Goal: Register for event/course

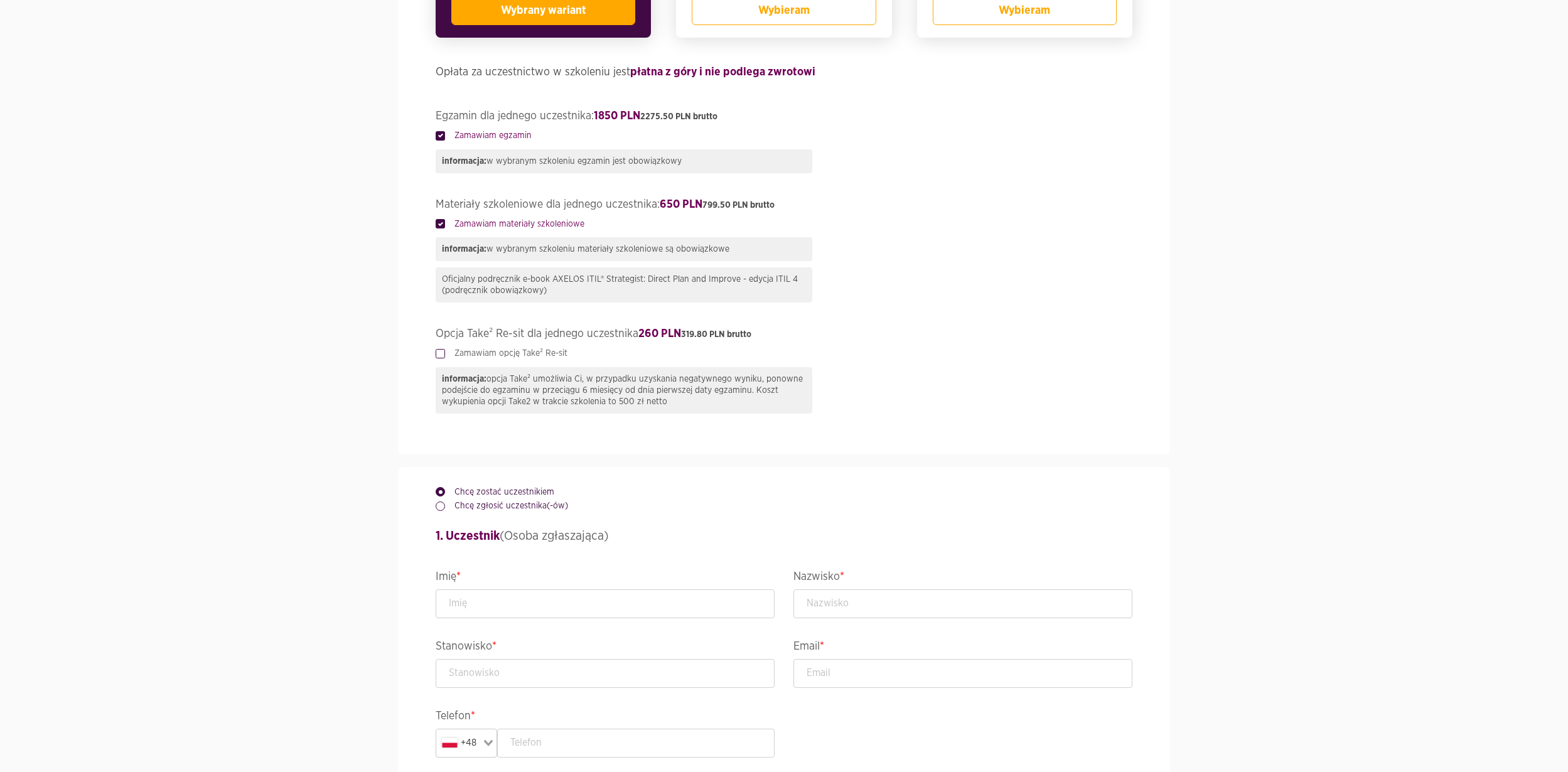
scroll to position [543, 0]
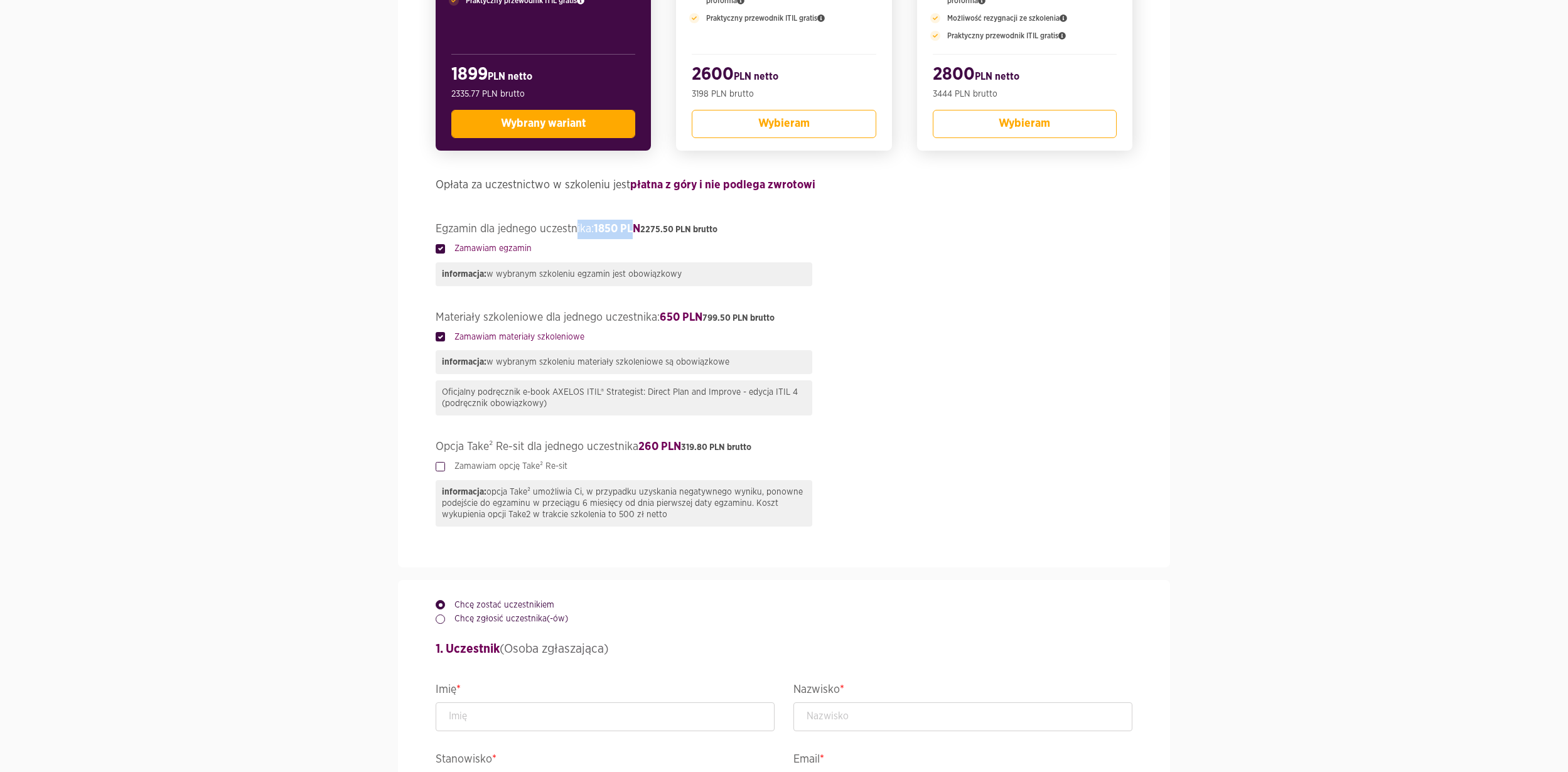
drag, startPoint x: 639, startPoint y: 228, endPoint x: 578, endPoint y: 228, distance: 61.0
click at [578, 228] on legend "Egzamin dla jednego uczestnika: 1850 PLN 2275.50 PLN brutto" at bounding box center [783, 230] width 696 height 22
drag, startPoint x: 720, startPoint y: 311, endPoint x: 663, endPoint y: 311, distance: 57.0
click at [663, 311] on legend "Materiały szkoleniowe dla jednego uczestnika: 650 PLN 799.50 PLN brutto" at bounding box center [783, 319] width 696 height 22
drag, startPoint x: 645, startPoint y: 233, endPoint x: 585, endPoint y: 232, distance: 60.0
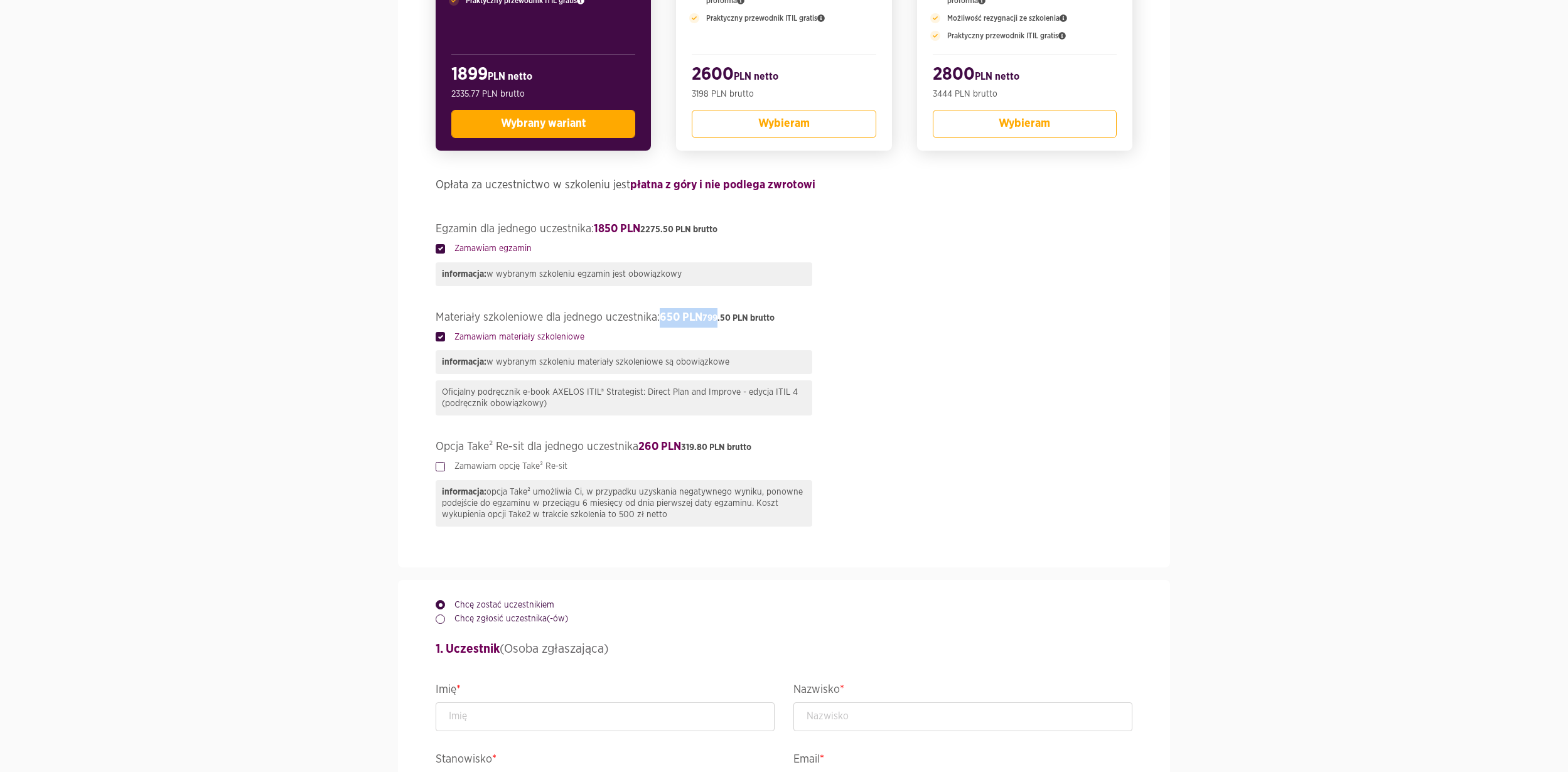
click at [585, 232] on legend "Egzamin dla jednego uczestnika: 1850 PLN 2275.50 PLN brutto" at bounding box center [783, 230] width 696 height 22
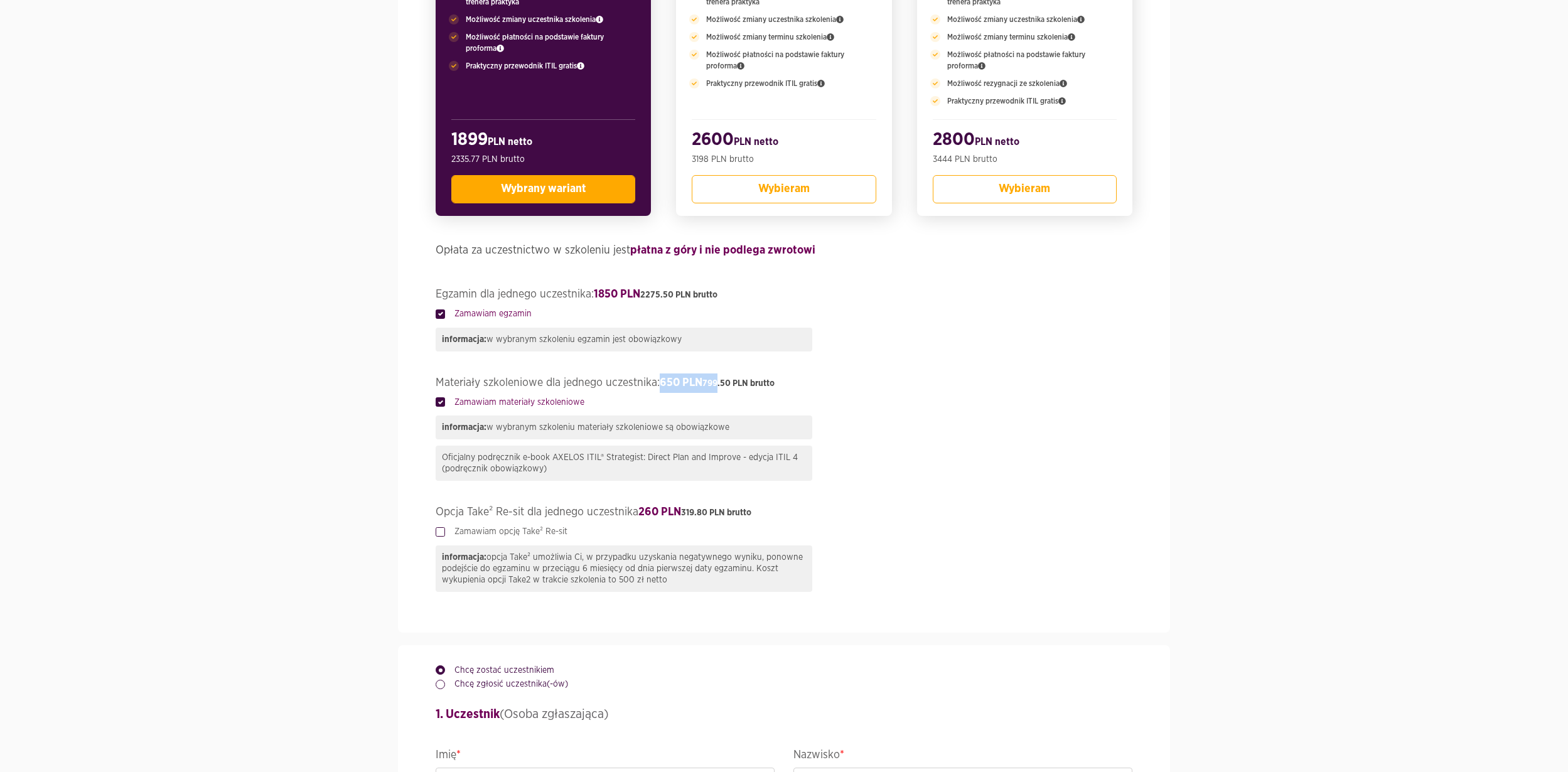
scroll to position [474, 0]
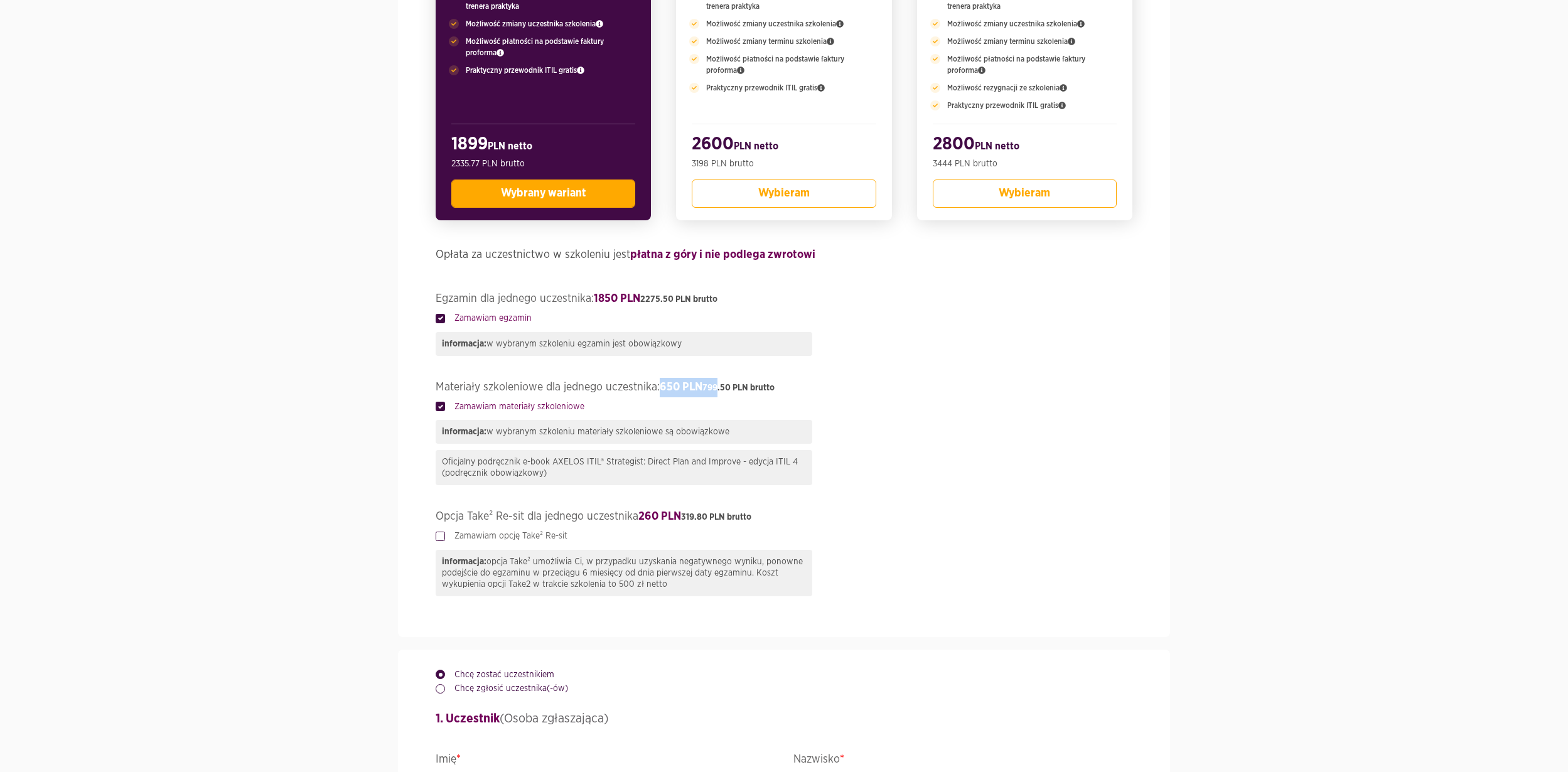
drag, startPoint x: 450, startPoint y: 143, endPoint x: 509, endPoint y: 142, distance: 59.0
click at [509, 142] on div "PROMO oferta ważna do [DATE] Dostępne miejsca w tej cenie: 2 Akredytowane mater…" at bounding box center [543, 50] width 216 height 338
drag, startPoint x: 496, startPoint y: 142, endPoint x: 432, endPoint y: 142, distance: 64.0
click at [431, 142] on div "PROMO oferta ważna do [DATE] Dostępne miejsca w tej cenie: 2 Akredytowane mater…" at bounding box center [784, 50] width 722 height 363
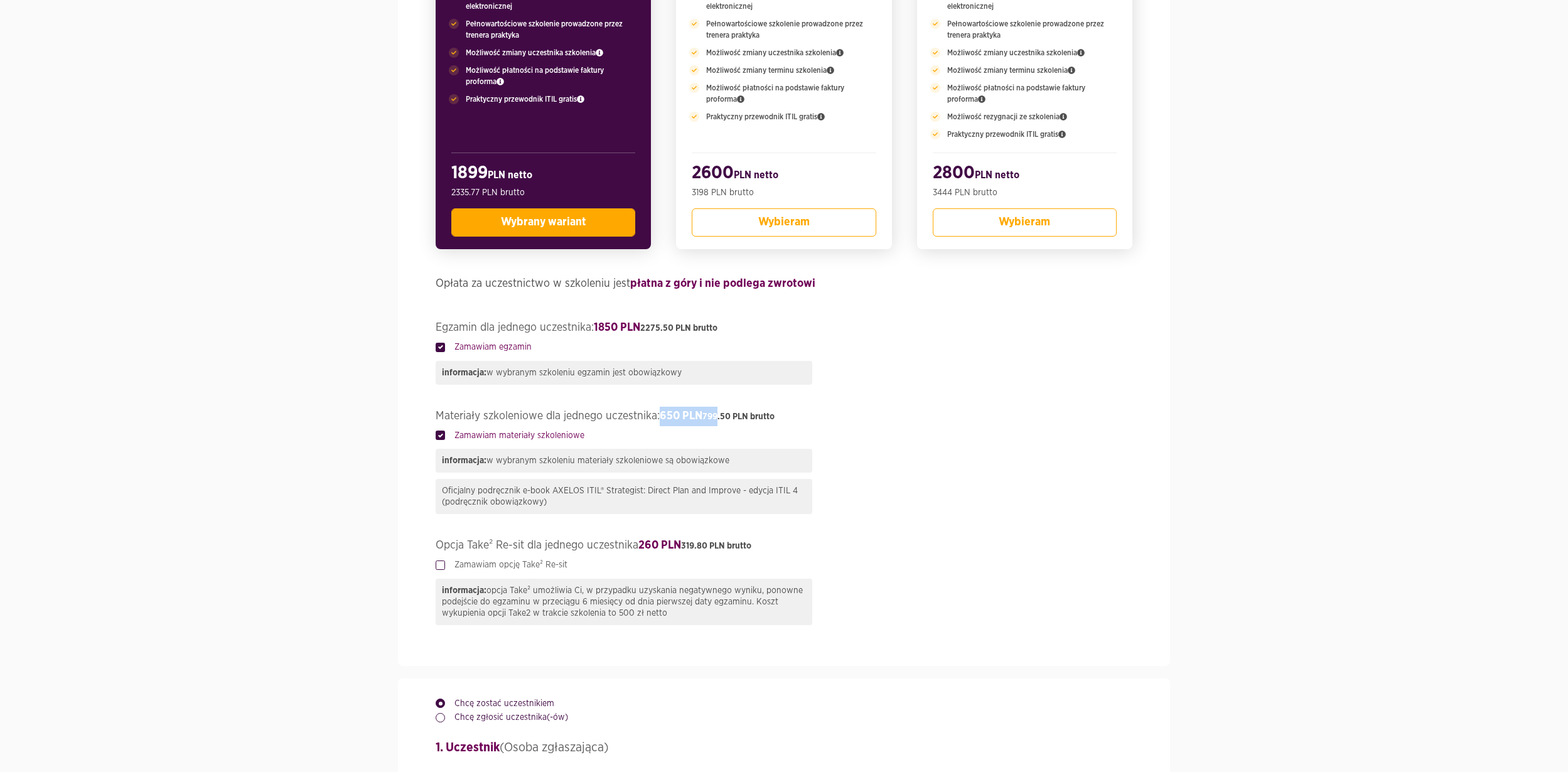
scroll to position [434, 0]
